Goal: Obtain resource: Download file/media

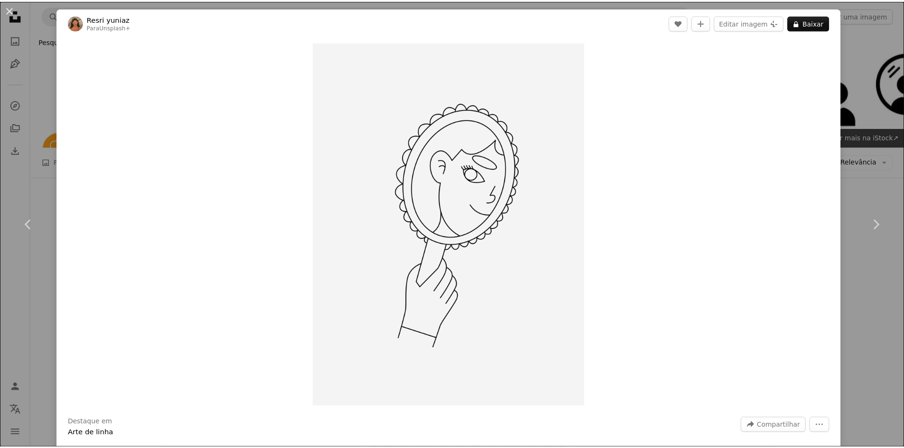
scroll to position [3271, 0]
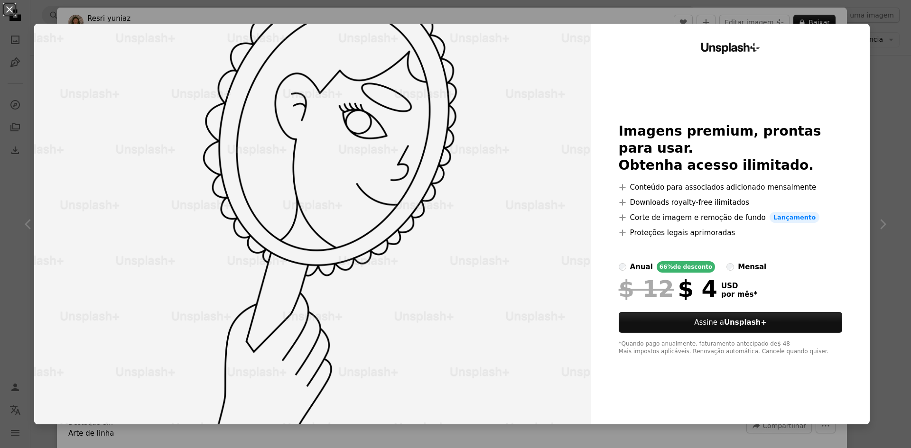
click at [4, 4] on button "An X shape" at bounding box center [9, 9] width 11 height 11
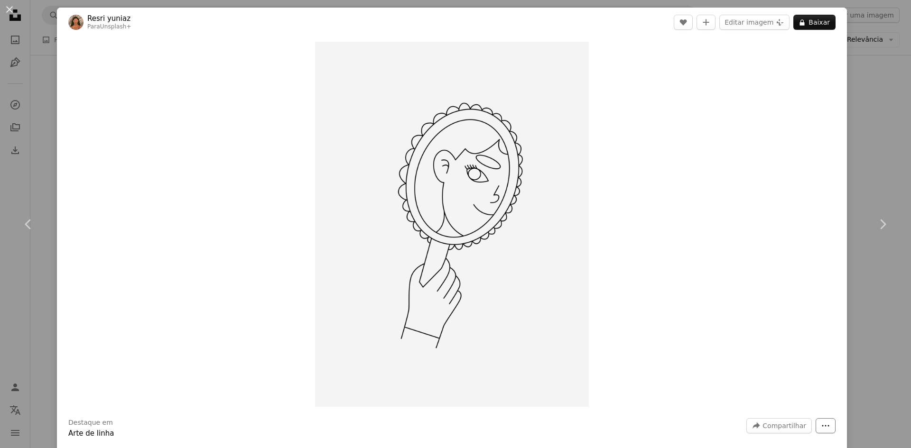
click at [821, 428] on icon "More Actions" at bounding box center [825, 426] width 9 height 9
click at [854, 379] on dialog "An X shape Chevron left Chevron right Resri yuniaz Para Unsplash+ A heart A plu…" at bounding box center [455, 224] width 911 height 448
drag, startPoint x: 12, startPoint y: 10, endPoint x: 15, endPoint y: 5, distance: 6.2
click at [13, 9] on button "An X shape" at bounding box center [9, 9] width 11 height 11
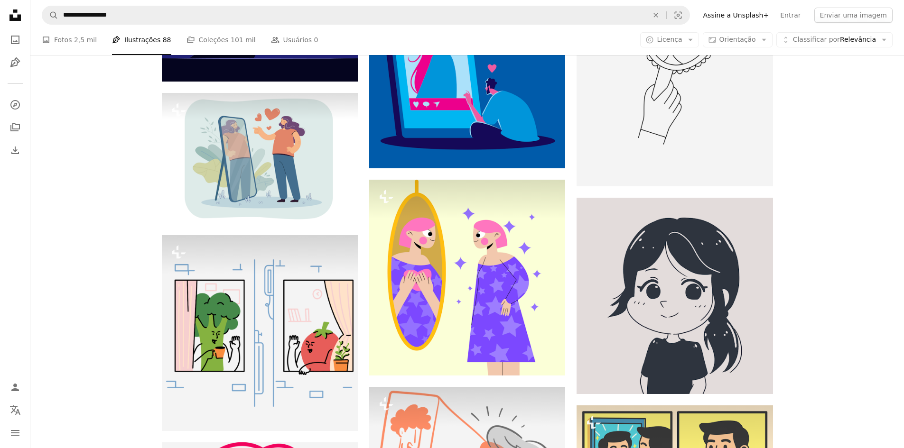
scroll to position [3616, 0]
